Goal: Task Accomplishment & Management: Use online tool/utility

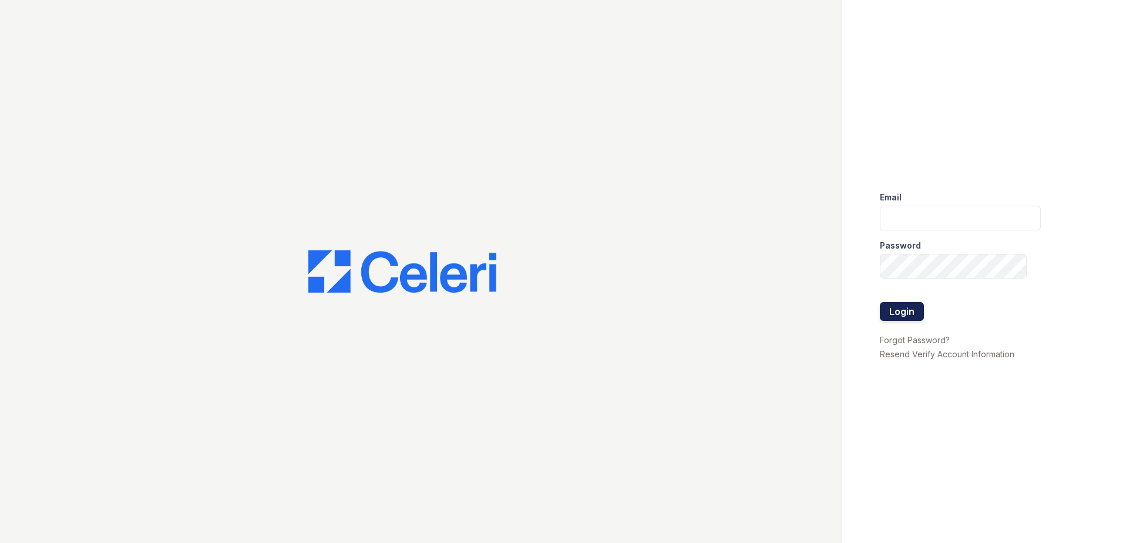
type input "888atgrandhopepark@trinity-pm.com"
click at [897, 313] on button "Login" at bounding box center [902, 311] width 44 height 19
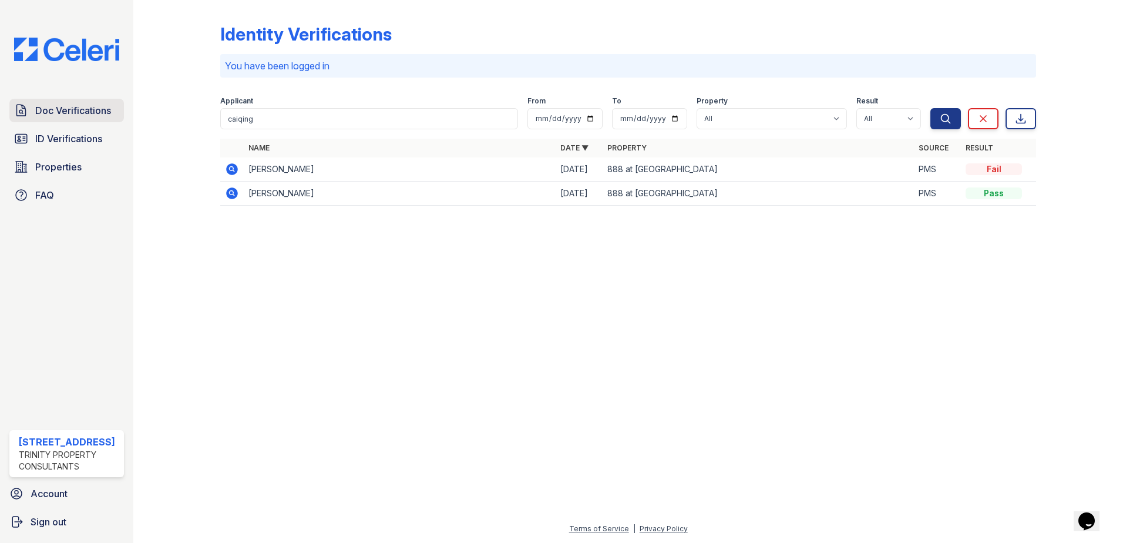
click at [76, 113] on span "Doc Verifications" at bounding box center [73, 110] width 76 height 14
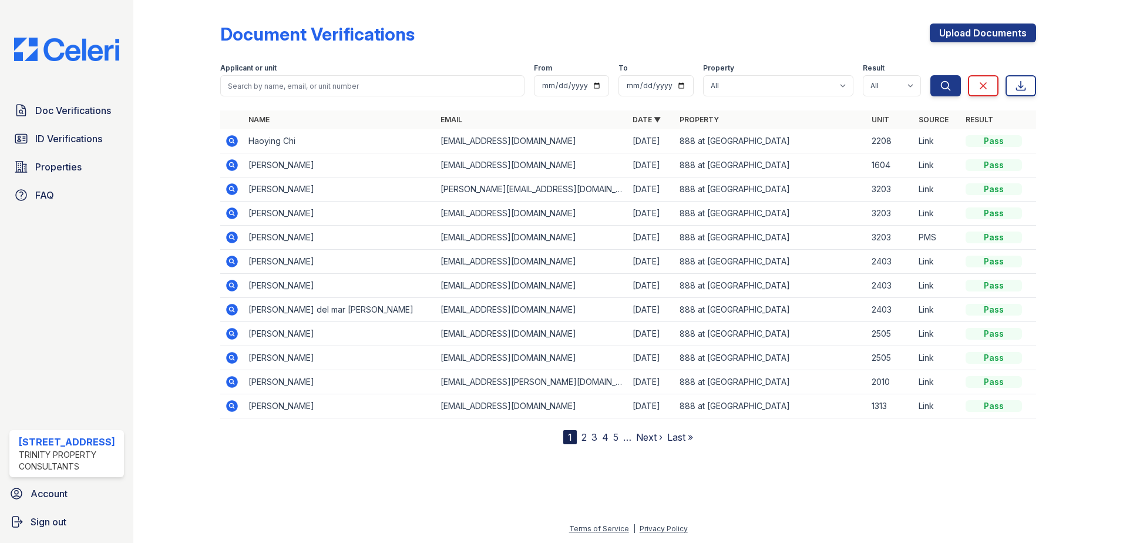
click at [284, 109] on div at bounding box center [628, 108] width 816 height 5
click at [276, 92] on input "search" at bounding box center [372, 85] width 304 height 21
type input "akane"
click at [931, 75] on button "Search" at bounding box center [946, 85] width 31 height 21
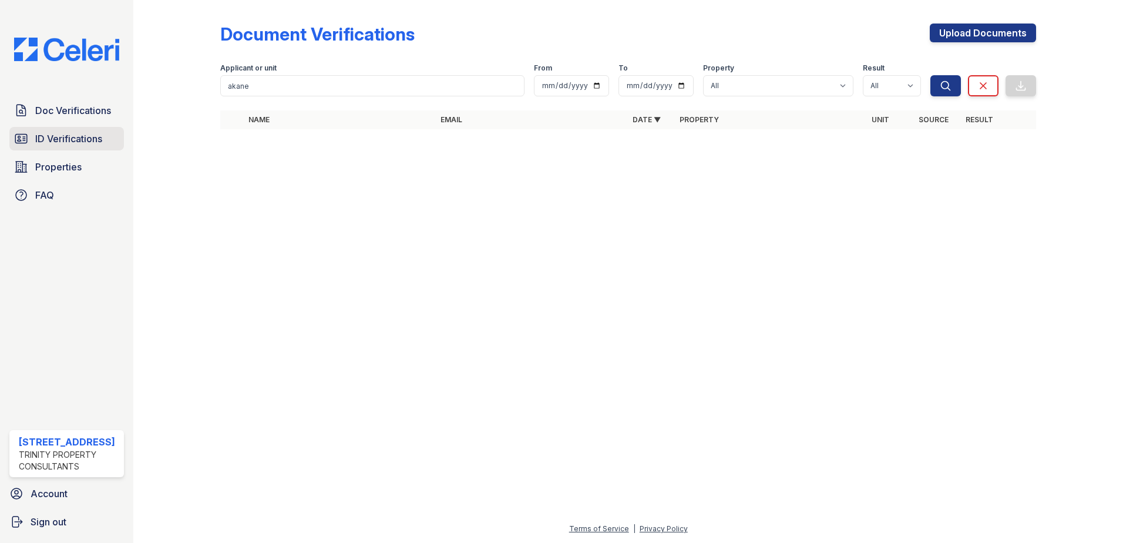
click at [44, 137] on span "ID Verifications" at bounding box center [68, 139] width 67 height 14
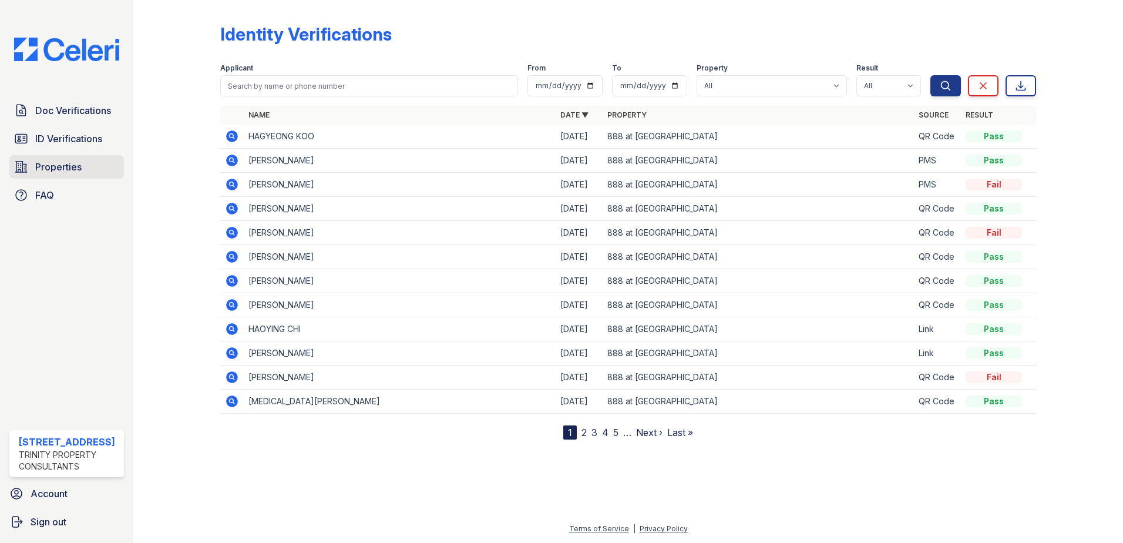
click at [64, 164] on span "Properties" at bounding box center [58, 167] width 46 height 14
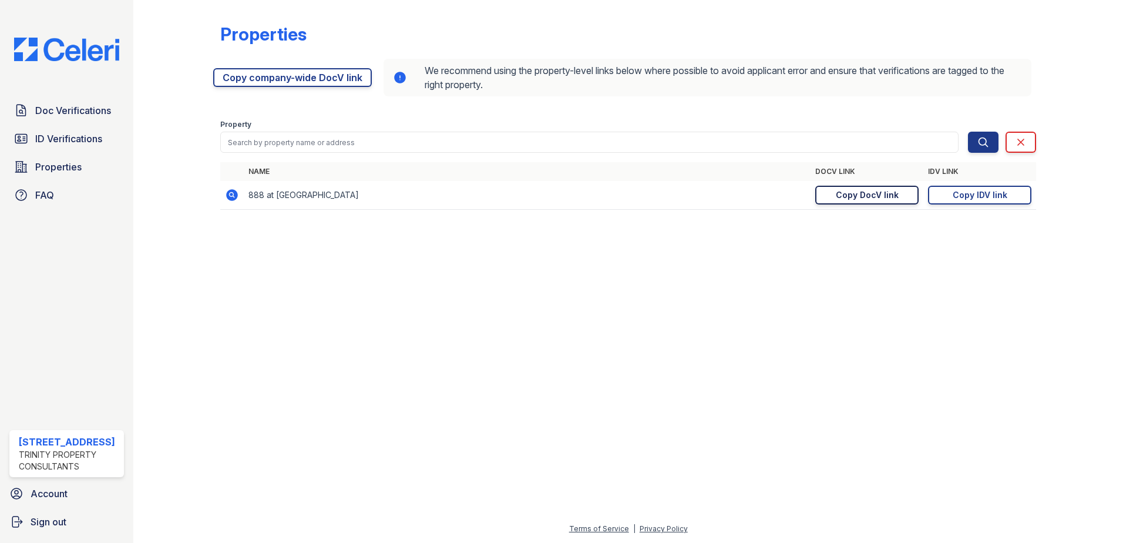
click at [886, 200] on div "Copy DocV link" at bounding box center [867, 195] width 63 height 12
click at [1005, 191] on div "Copy IDV link" at bounding box center [980, 195] width 55 height 12
click at [75, 146] on link "ID Verifications" at bounding box center [66, 139] width 115 height 24
